Goal: Contribute content: Contribute content

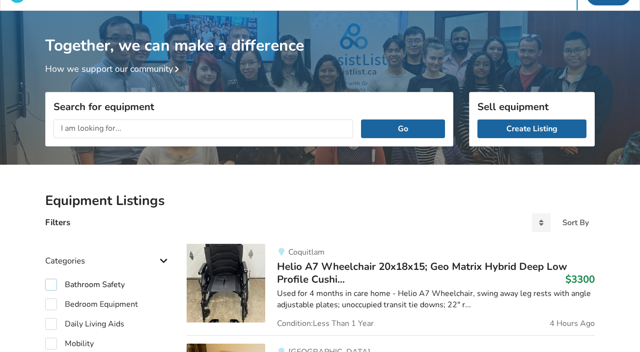
click at [54, 280] on label "Bathroom Safety" at bounding box center [85, 285] width 80 height 12
checkbox input "true"
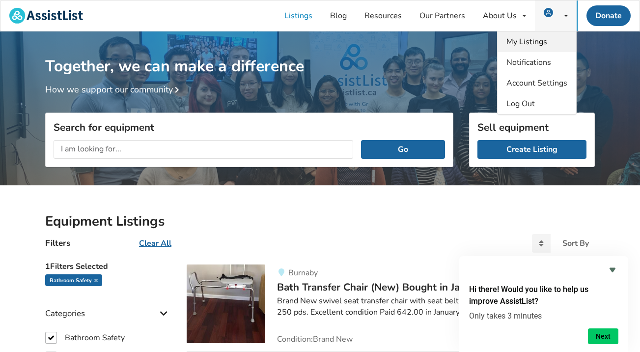
click at [547, 43] on span "My Listings" at bounding box center [527, 41] width 41 height 11
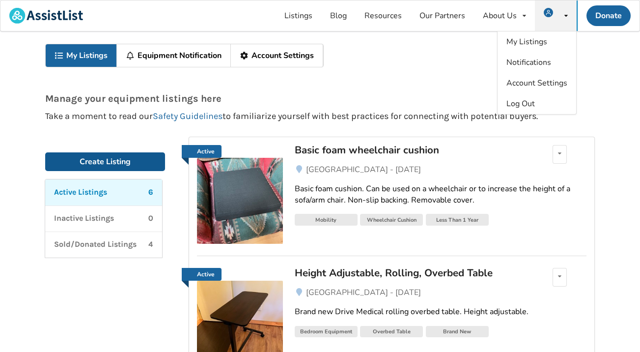
click at [115, 163] on link "Create Listing" at bounding box center [105, 161] width 120 height 19
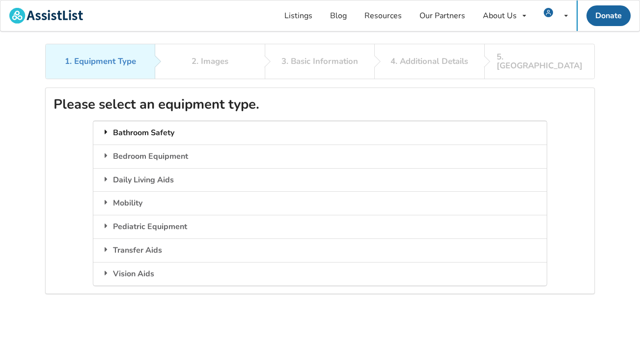
click at [140, 124] on div "Bathroom Safety" at bounding box center [319, 133] width 453 height 24
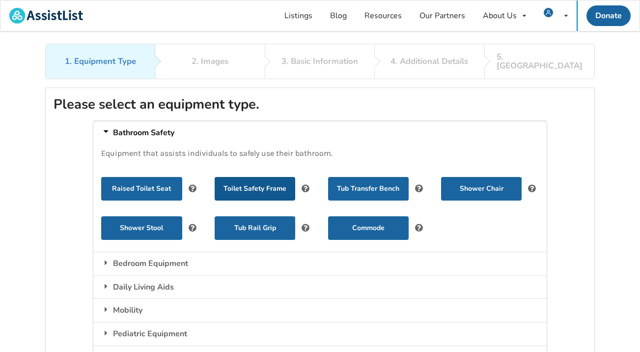
click at [260, 181] on button "Toilet Safety Frame" at bounding box center [255, 189] width 81 height 24
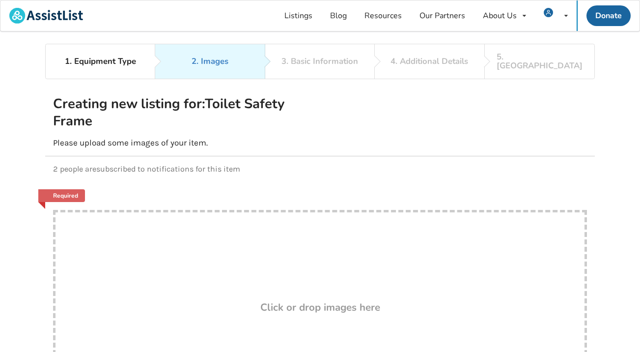
click at [254, 323] on div "Drop here! Click or drop images here" at bounding box center [320, 308] width 534 height 197
type input "C:\fakepath\tempImageJ2nQjk.jpg"
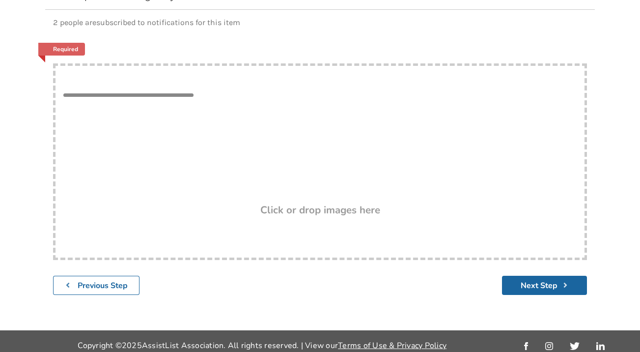
scroll to position [145, 0]
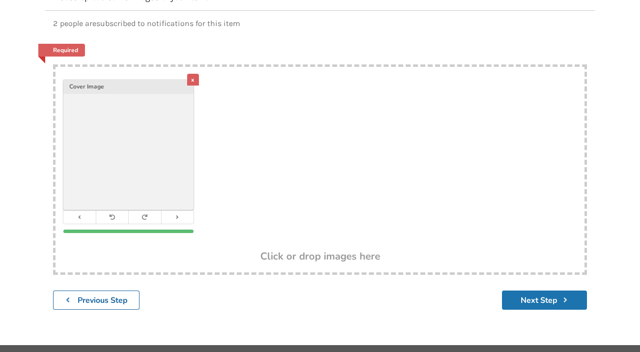
click at [545, 290] on button "Next Step" at bounding box center [544, 299] width 85 height 19
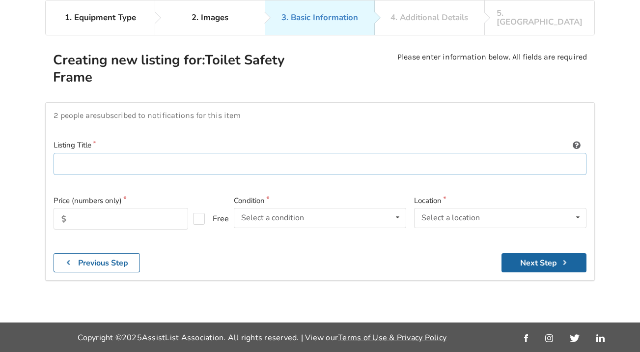
click at [166, 153] on input at bounding box center [320, 164] width 533 height 22
type input "Toilet safety frame"
click at [122, 208] on input "text" at bounding box center [121, 219] width 135 height 22
type input "30"
click at [398, 208] on icon at bounding box center [398, 217] width 14 height 18
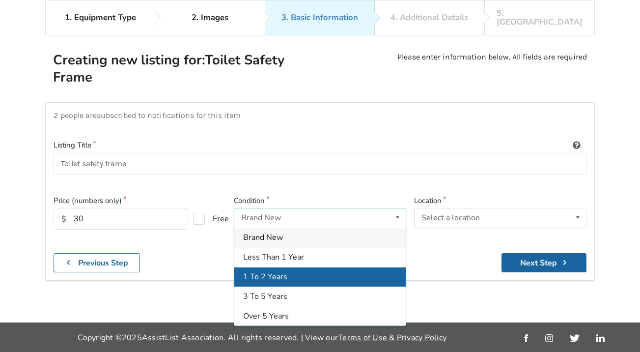
click at [315, 267] on div "1 To 2 Years" at bounding box center [320, 277] width 172 height 20
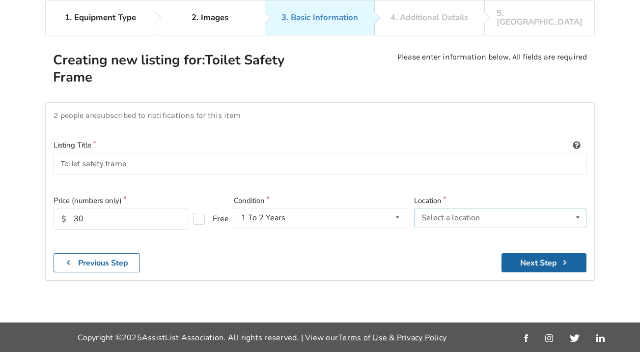
click at [566, 208] on div "Select a location Abbotsford Burnaby Chilliwack Coquitlam Delta Langley Maple R…" at bounding box center [500, 218] width 172 height 20
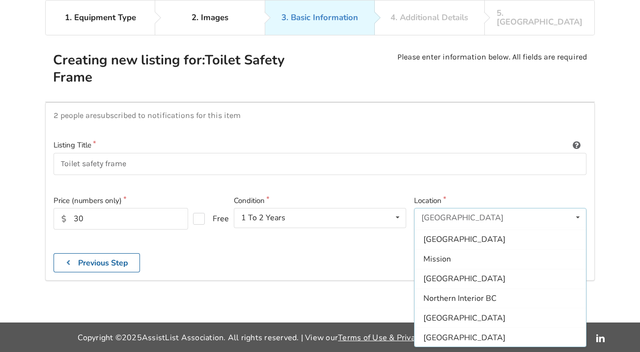
scroll to position [126, 0]
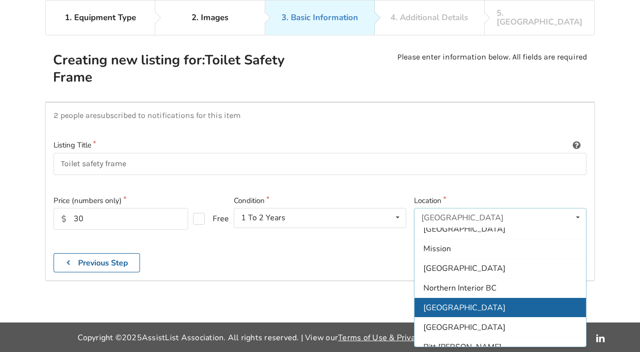
click at [484, 297] on div "[GEOGRAPHIC_DATA]" at bounding box center [501, 307] width 172 height 20
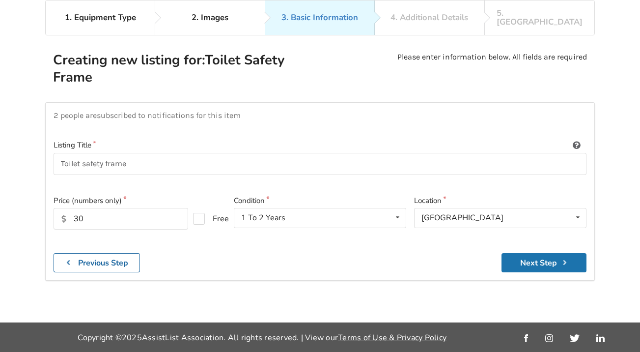
click at [542, 253] on button "Next Step" at bounding box center [544, 262] width 85 height 19
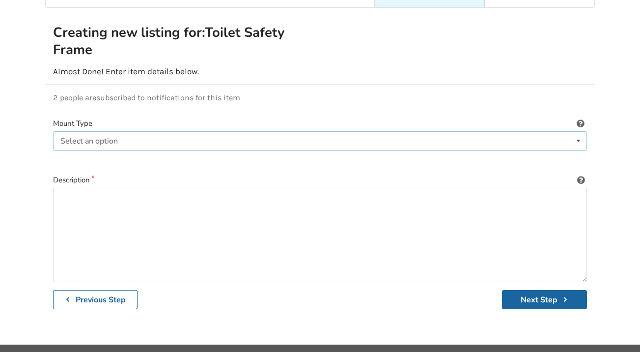
click at [580, 132] on icon at bounding box center [579, 141] width 14 height 18
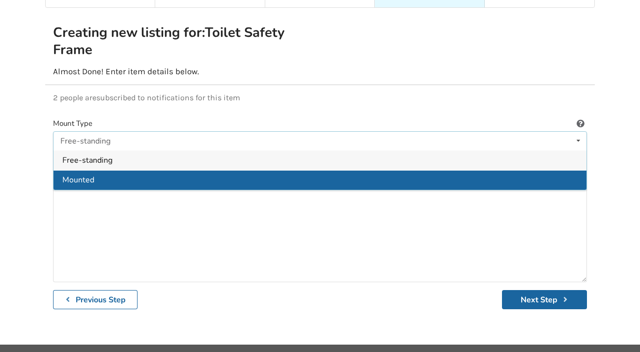
click at [124, 170] on div "Mounted" at bounding box center [320, 180] width 533 height 20
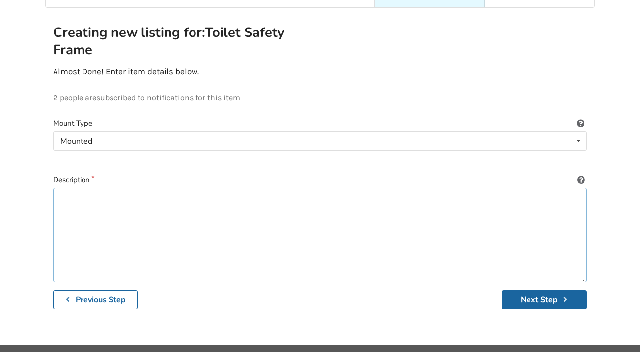
click at [101, 195] on textarea at bounding box center [320, 235] width 534 height 94
click at [60, 190] on textarea "Good used condition" at bounding box center [320, 235] width 534 height 94
click at [226, 193] on textarea "Toilet safety frame in good used condition" at bounding box center [320, 235] width 534 height 94
type textarea "Toilet safety frame in good used condition."
click at [534, 292] on button "Next Step" at bounding box center [544, 299] width 85 height 19
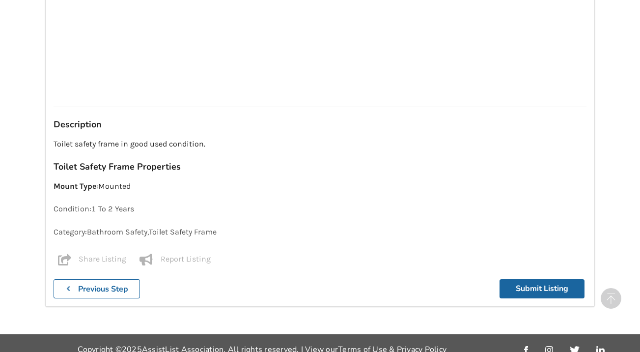
scroll to position [872, 0]
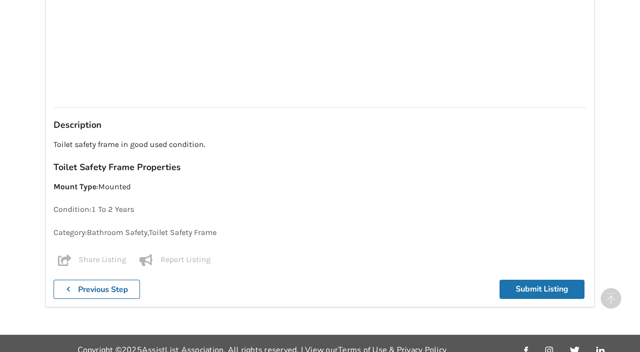
click at [527, 280] on button "Submit Listing" at bounding box center [542, 289] width 85 height 19
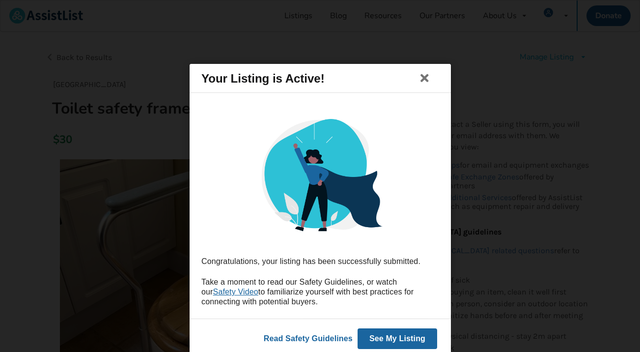
click at [397, 339] on button "See My Listing" at bounding box center [397, 338] width 80 height 21
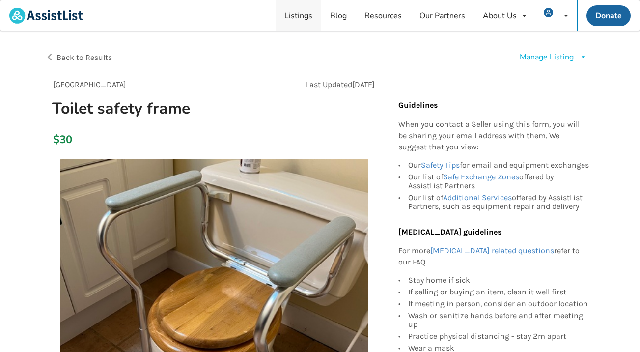
click at [293, 14] on link "Listings" at bounding box center [299, 15] width 46 height 30
